Goal: Communication & Community: Answer question/provide support

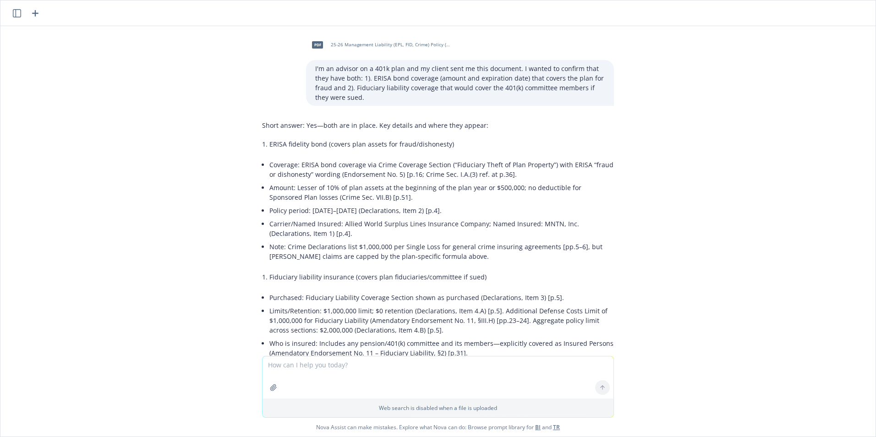
scroll to position [156, 0]
